Goal: Find contact information: Find contact information

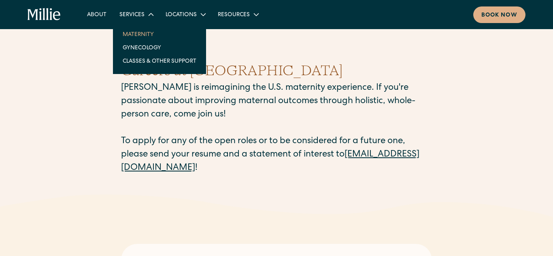
click at [147, 32] on link "Maternity" at bounding box center [159, 34] width 87 height 13
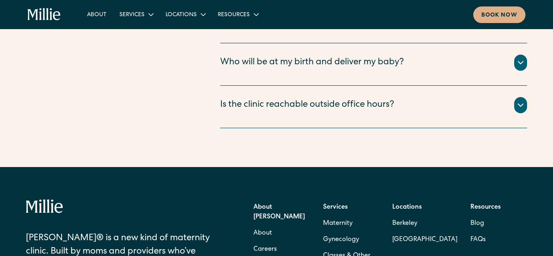
scroll to position [3131, 0]
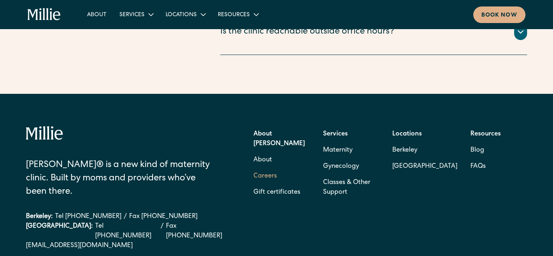
click at [263, 168] on link "Careers" at bounding box center [264, 176] width 23 height 16
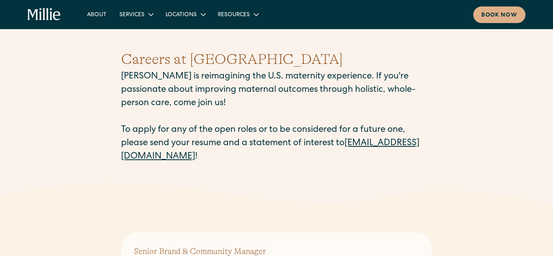
scroll to position [13, 0]
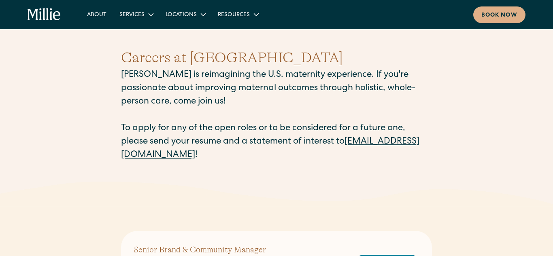
click at [182, 153] on link "[EMAIL_ADDRESS][DOMAIN_NAME]" at bounding box center [270, 149] width 298 height 22
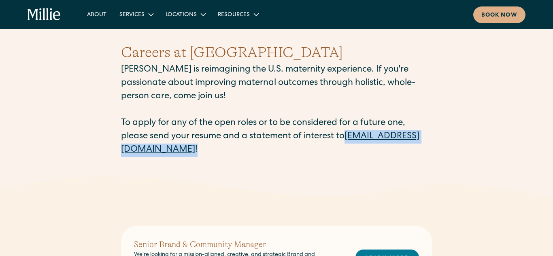
drag, startPoint x: 229, startPoint y: 149, endPoint x: 122, endPoint y: 145, distance: 107.4
click at [122, 145] on p "[PERSON_NAME] is reimagining the U.S. maternity experience. If you're passionat…" at bounding box center [276, 111] width 311 height 94
copy p "[EMAIL_ADDRESS][DOMAIN_NAME] !"
click at [188, 149] on link "[EMAIL_ADDRESS][DOMAIN_NAME]" at bounding box center [270, 143] width 298 height 22
click at [160, 147] on link "[EMAIL_ADDRESS][DOMAIN_NAME]" at bounding box center [270, 143] width 298 height 22
